Goal: Task Accomplishment & Management: Manage account settings

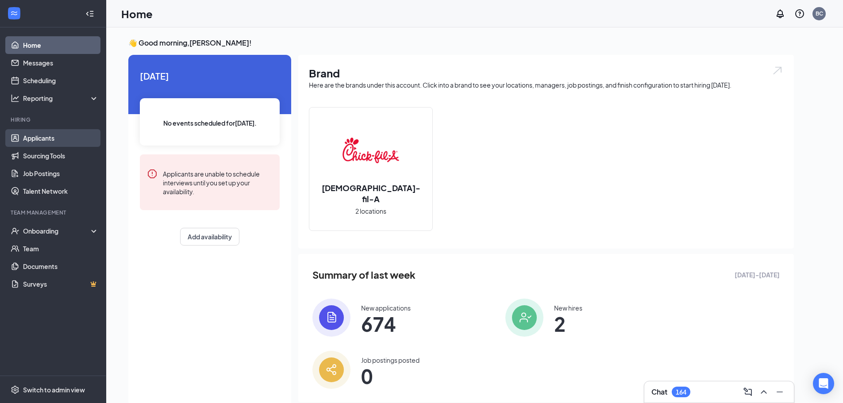
click at [55, 142] on link "Applicants" at bounding box center [61, 138] width 76 height 18
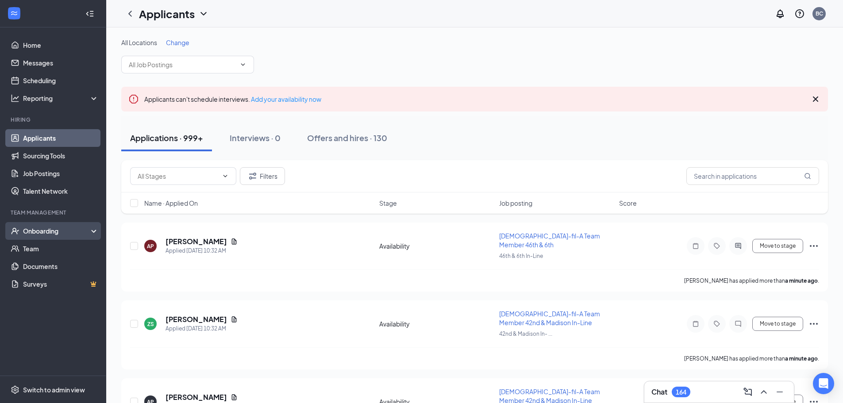
click at [47, 231] on div "Onboarding" at bounding box center [57, 230] width 68 height 9
click at [38, 251] on link "Overview" at bounding box center [61, 249] width 76 height 18
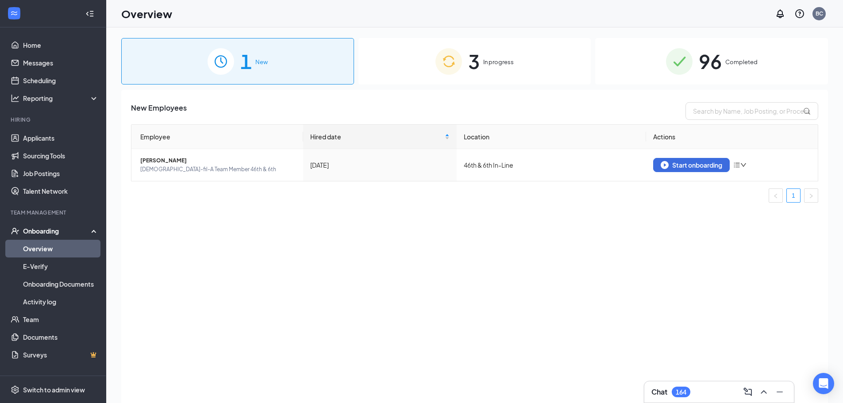
click at [410, 66] on div "3 In progress" at bounding box center [474, 61] width 233 height 46
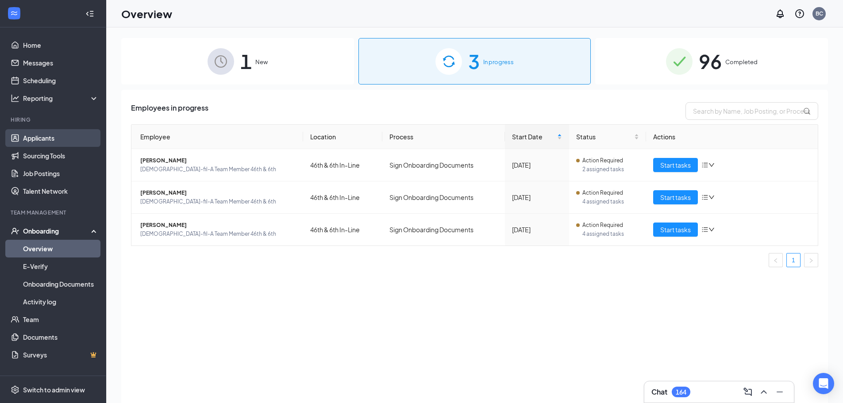
click at [33, 138] on link "Applicants" at bounding box center [61, 138] width 76 height 18
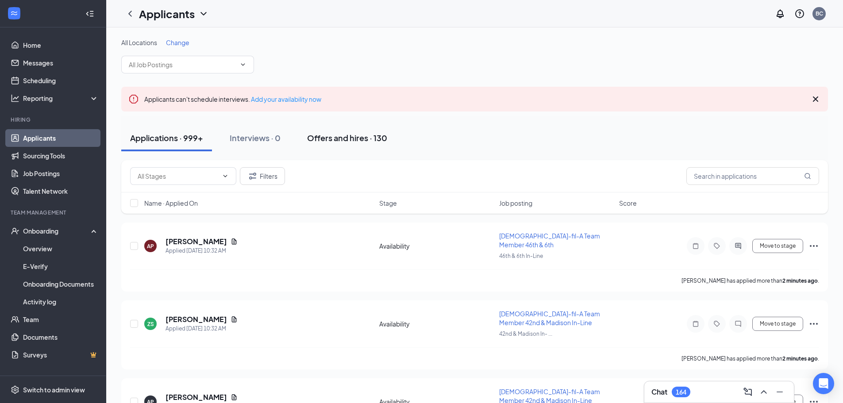
click at [360, 137] on div "Offers and hires · 130" at bounding box center [347, 137] width 80 height 11
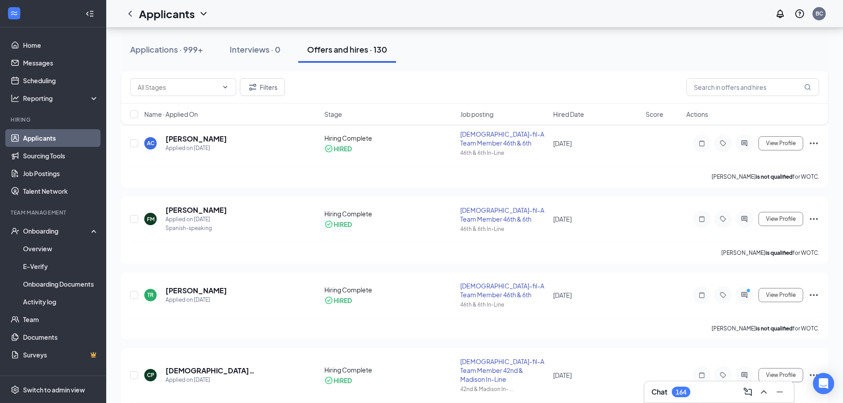
scroll to position [929, 0]
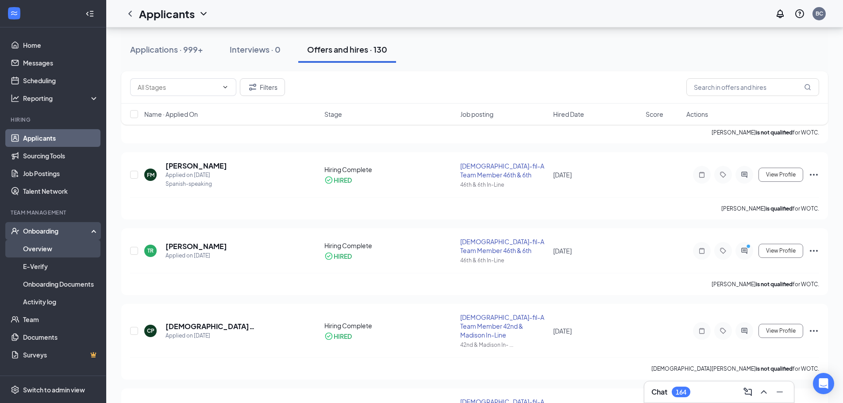
click at [48, 246] on link "Overview" at bounding box center [61, 249] width 76 height 18
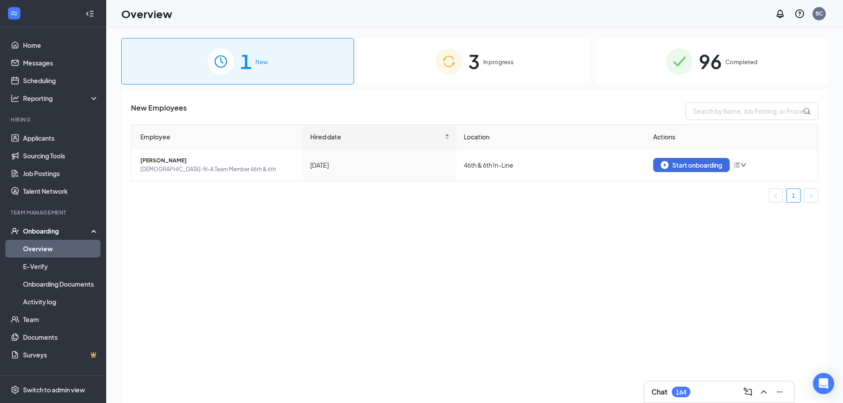
click at [404, 55] on div "3 In progress" at bounding box center [474, 61] width 233 height 46
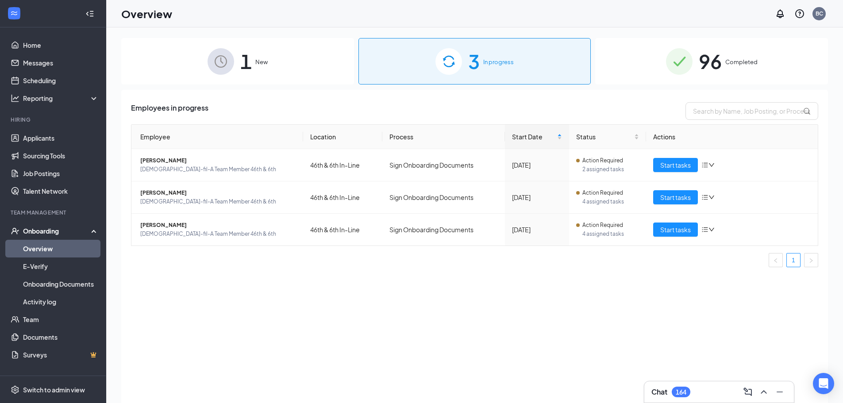
drag, startPoint x: 409, startPoint y: 309, endPoint x: 223, endPoint y: 66, distance: 306.0
click at [408, 307] on div "Employees in progress Employee Location Process Start Date Status Actions [PERS…" at bounding box center [474, 257] width 706 height 335
click at [223, 66] on img at bounding box center [220, 61] width 27 height 27
